Goal: Find specific page/section: Find specific page/section

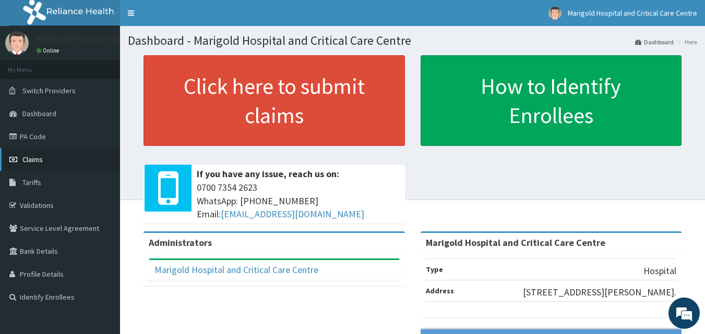
click at [29, 156] on span "Claims" at bounding box center [32, 159] width 20 height 9
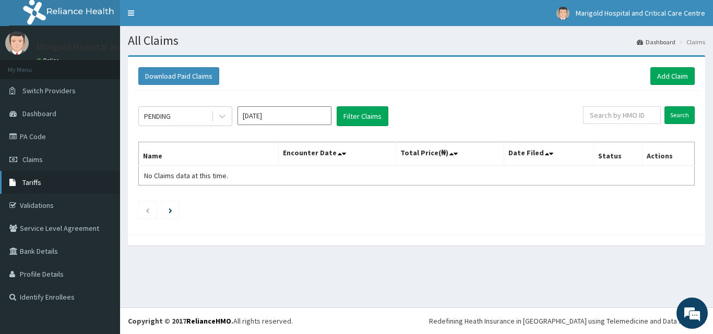
click at [38, 181] on span "Tariffs" at bounding box center [31, 182] width 19 height 9
